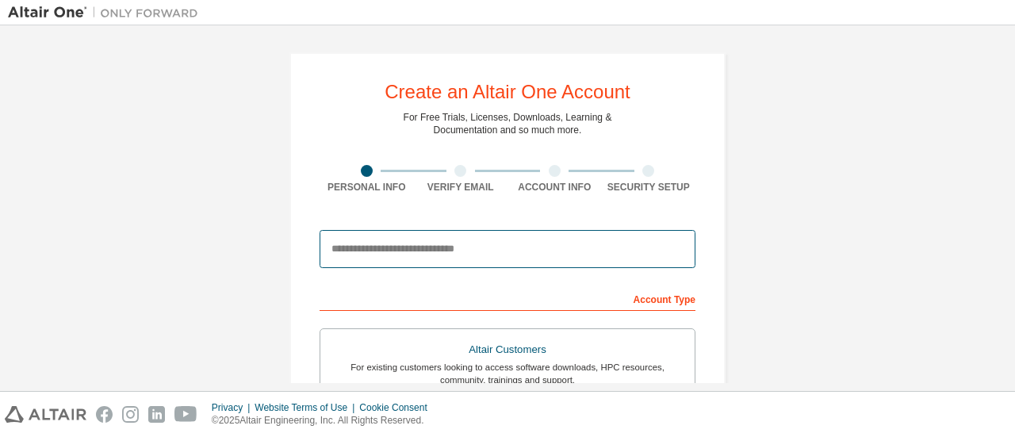
click at [408, 255] on input "email" at bounding box center [508, 249] width 376 height 38
type input "**********"
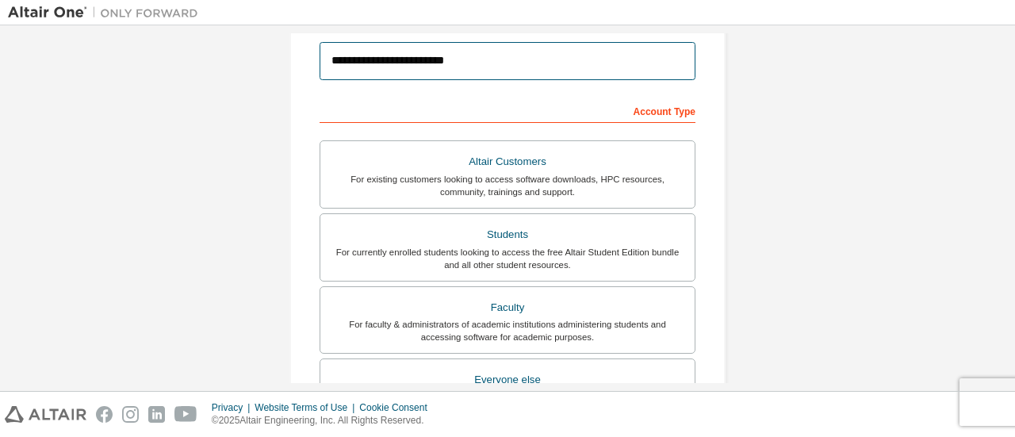
scroll to position [189, 0]
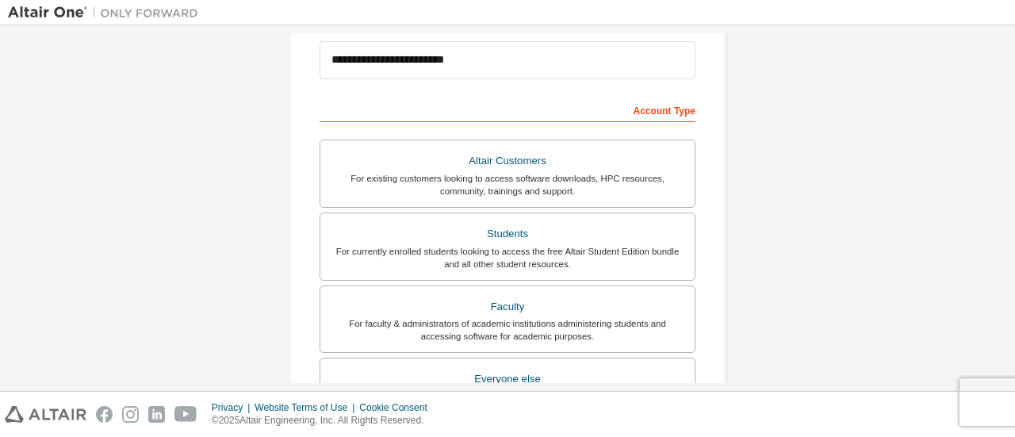
click at [610, 245] on div "For currently enrolled students looking to access the free Altair Student Editi…" at bounding box center [507, 257] width 355 height 25
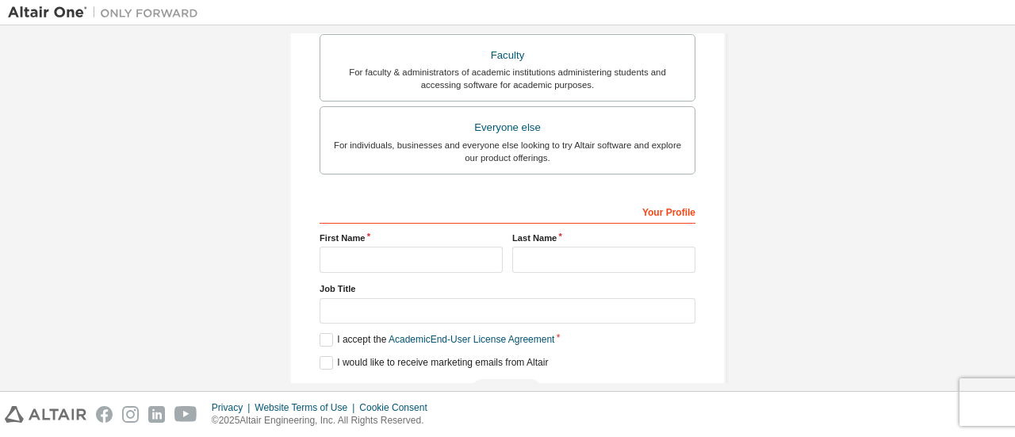
scroll to position [441, 0]
click at [428, 264] on input "text" at bounding box center [411, 259] width 183 height 26
type input "**********"
click at [556, 259] on input "text" at bounding box center [603, 259] width 183 height 26
type input "**********"
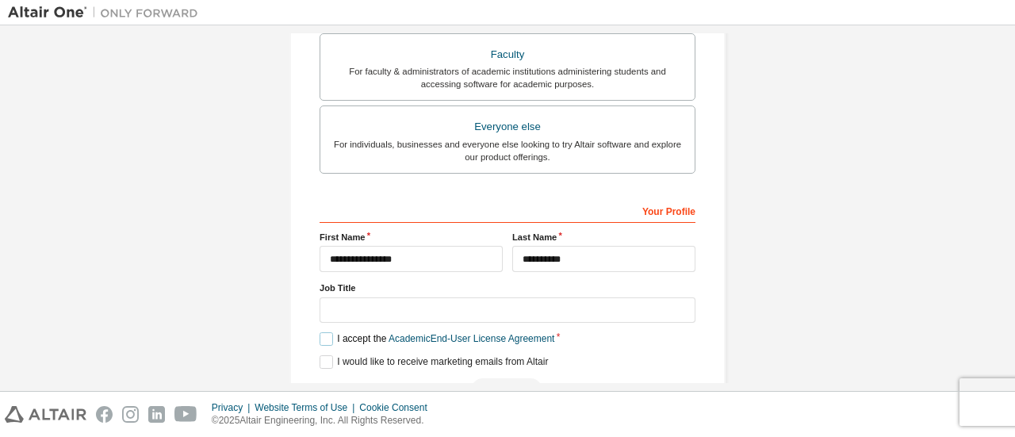
click at [322, 337] on label "I accept the Academic End-User License Agreement" at bounding box center [437, 338] width 235 height 13
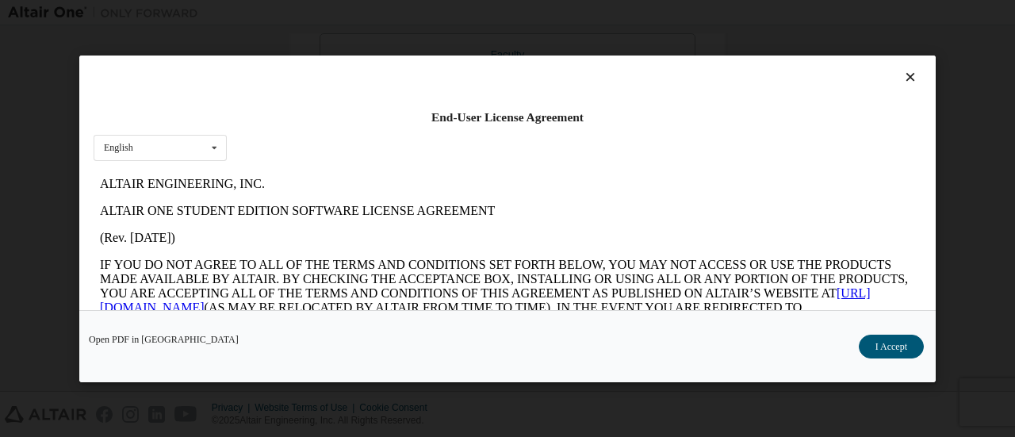
scroll to position [0, 0]
click at [877, 347] on button "I Accept" at bounding box center [891, 346] width 65 height 24
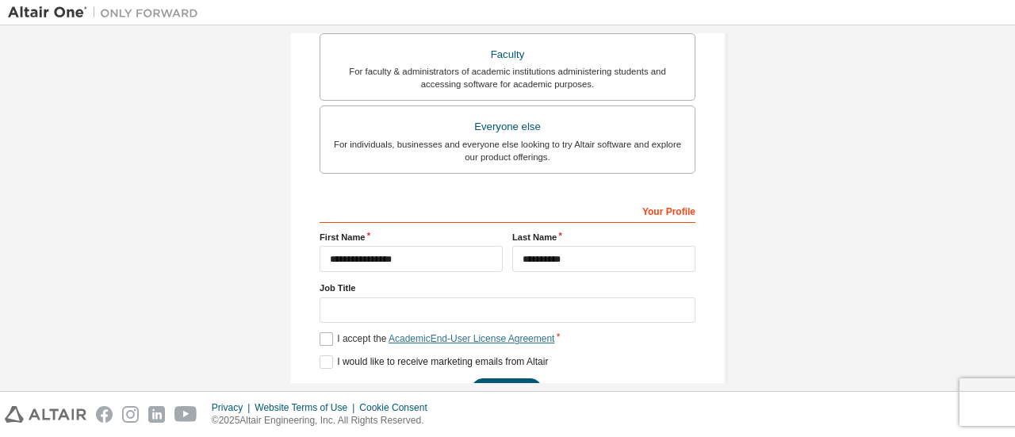
scroll to position [481, 0]
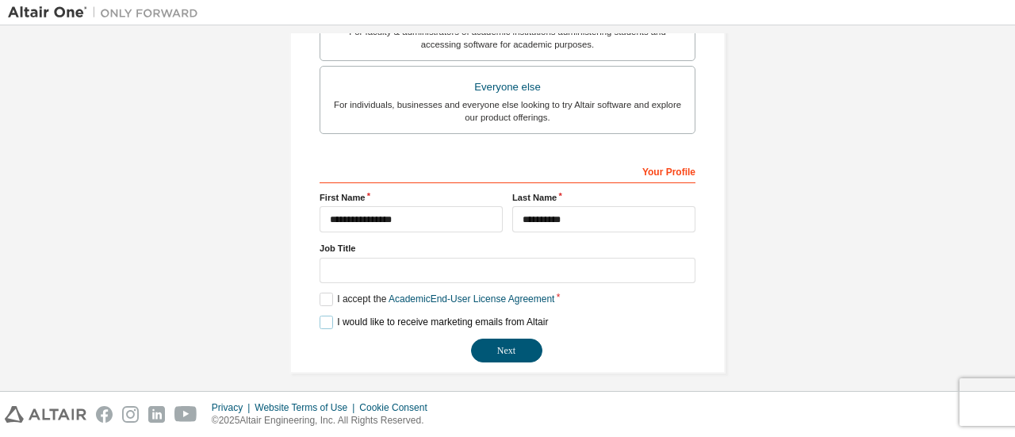
click at [435, 319] on label "I would like to receive marketing emails from Altair" at bounding box center [434, 322] width 228 height 13
click at [500, 350] on button "Next" at bounding box center [506, 351] width 71 height 24
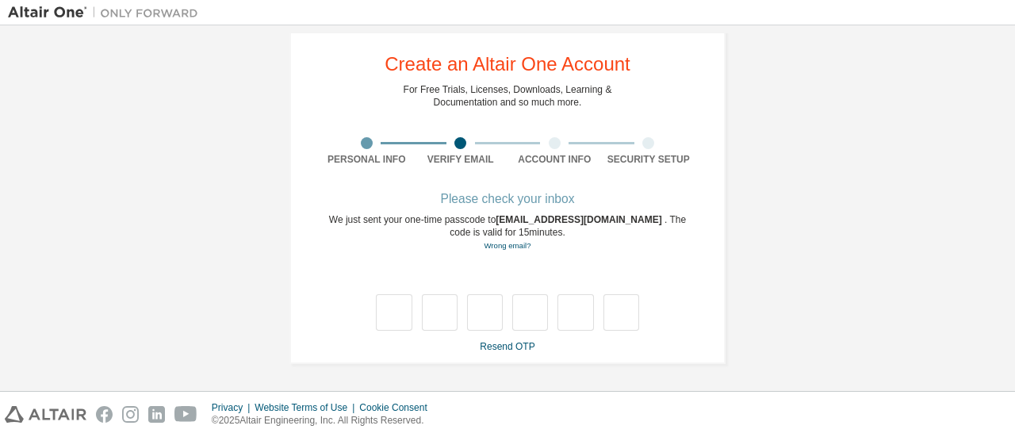
scroll to position [27, 0]
type input "*"
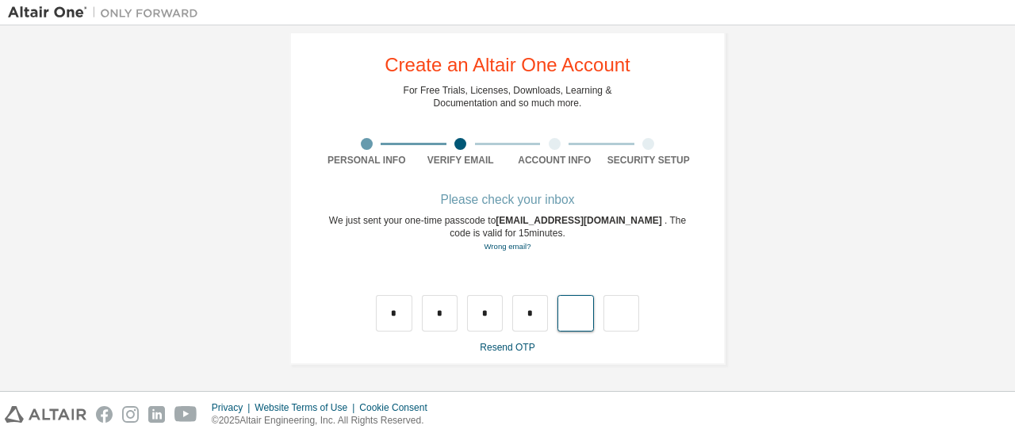
type input "*"
